Goal: Transaction & Acquisition: Subscribe to service/newsletter

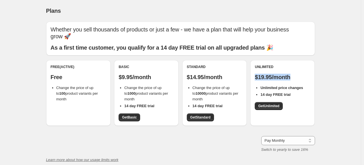
drag, startPoint x: 257, startPoint y: 78, endPoint x: 307, endPoint y: 76, distance: 50.2
click at [307, 76] on p "$19.95/month" at bounding box center [283, 77] width 56 height 7
drag, startPoint x: 121, startPoint y: 78, endPoint x: 155, endPoint y: 77, distance: 33.7
click at [155, 77] on p "$9.95/month" at bounding box center [147, 77] width 56 height 7
click at [189, 87] on ul "Change the price of up to 10000 product variants per month 14 day FREE trial" at bounding box center [215, 97] width 56 height 24
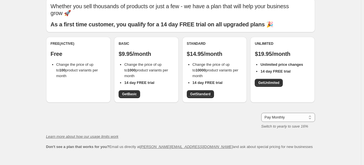
scroll to position [23, 0]
drag, startPoint x: 121, startPoint y: 54, endPoint x: 153, endPoint y: 54, distance: 32.0
click at [153, 54] on p "$9.95/month" at bounding box center [147, 54] width 56 height 7
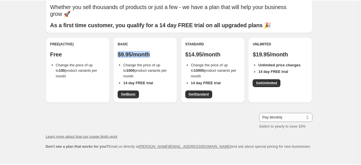
scroll to position [0, 0]
